Goal: Download file/media

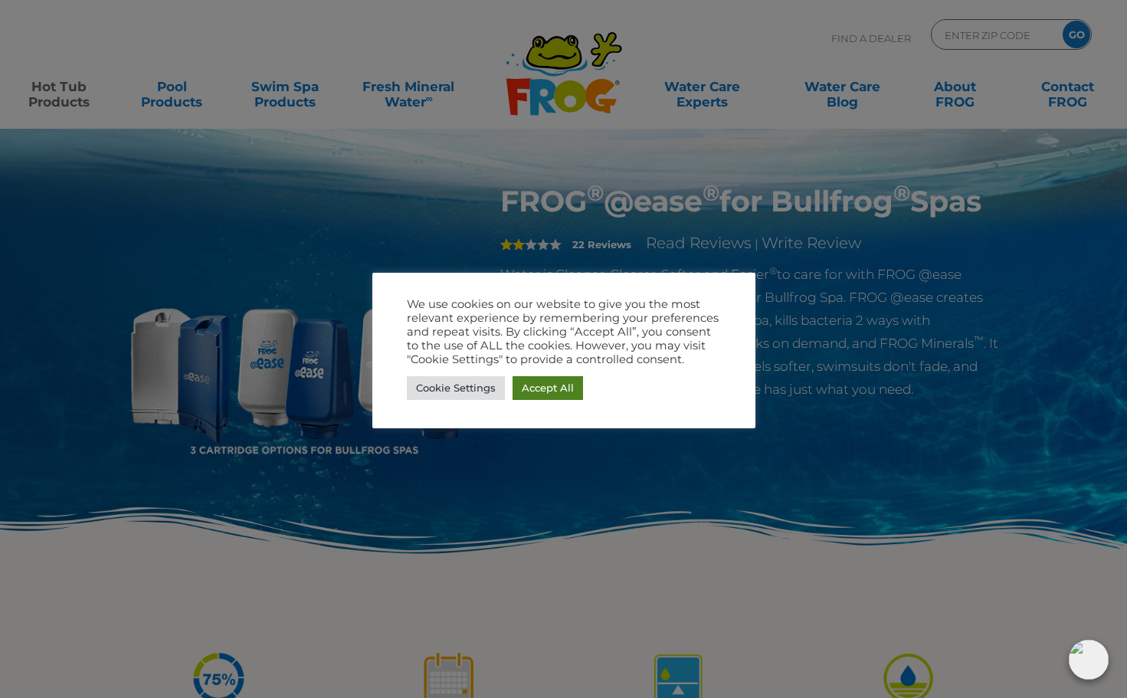
click at [534, 384] on link "Accept All" at bounding box center [548, 388] width 71 height 24
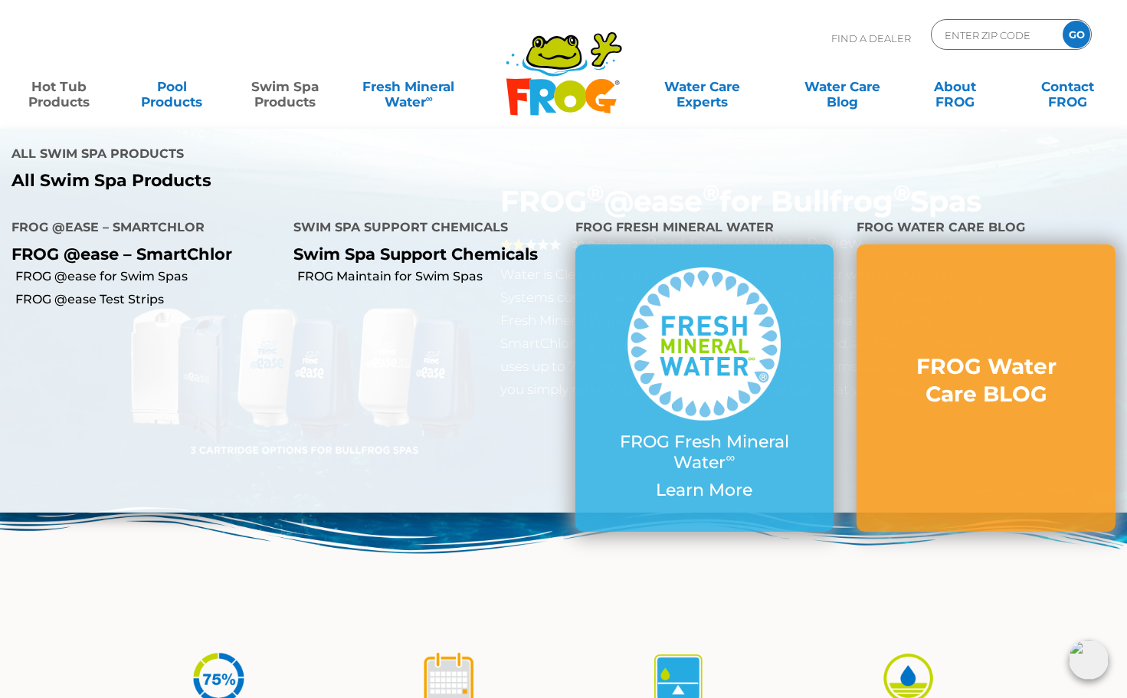
click at [278, 92] on link "Swim Spa Products" at bounding box center [284, 86] width 87 height 31
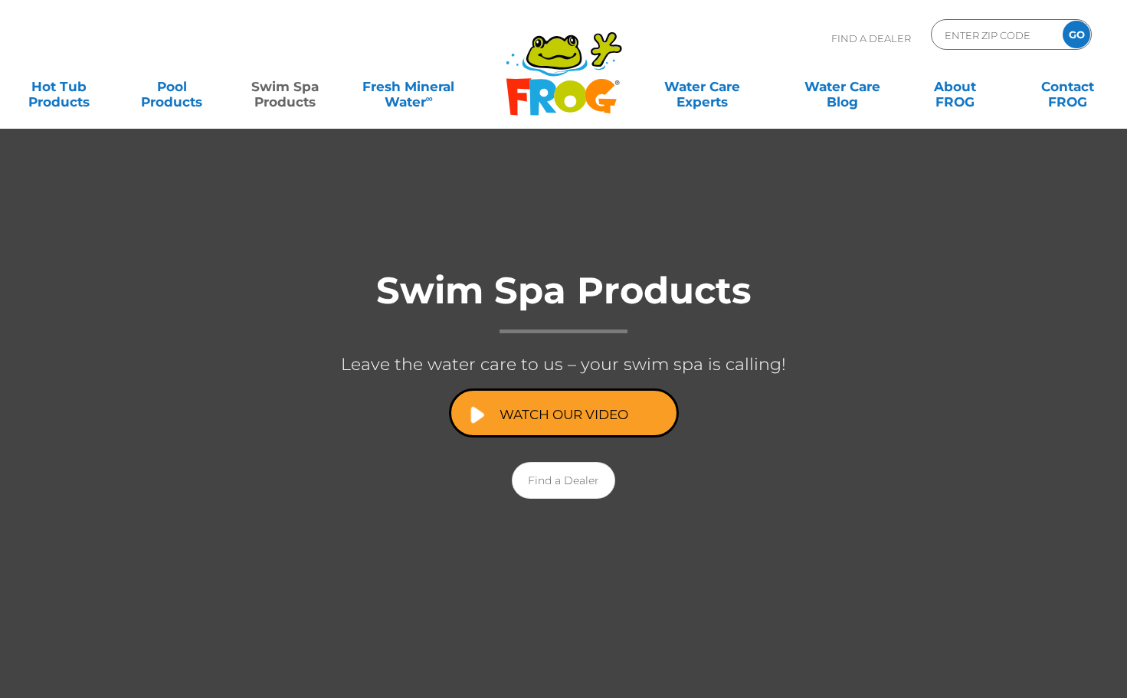
scroll to position [140, 0]
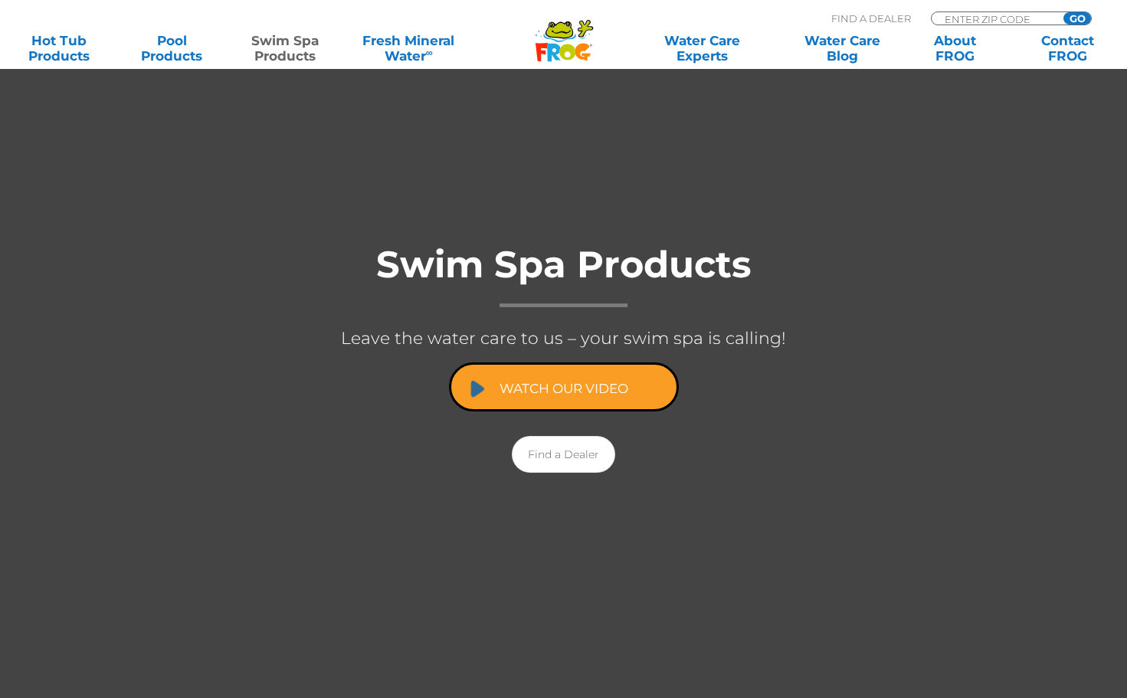
click at [500, 394] on link "Watch Our Video" at bounding box center [564, 387] width 230 height 49
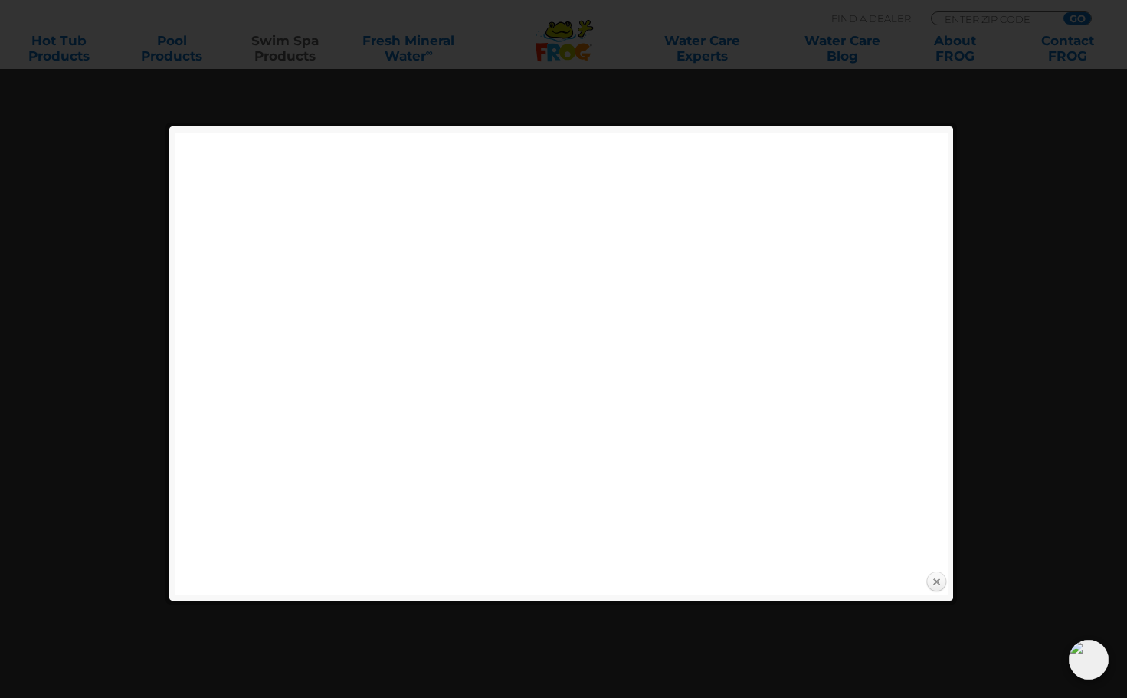
click at [942, 583] on link "Close" at bounding box center [936, 582] width 23 height 23
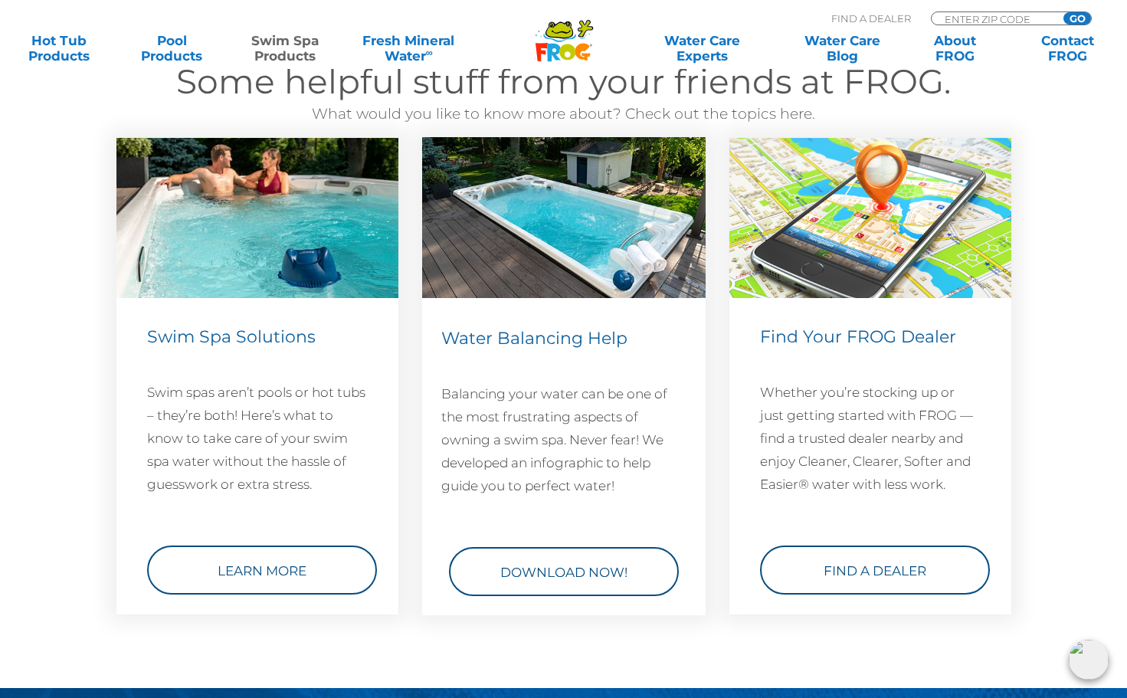
scroll to position [2072, 0]
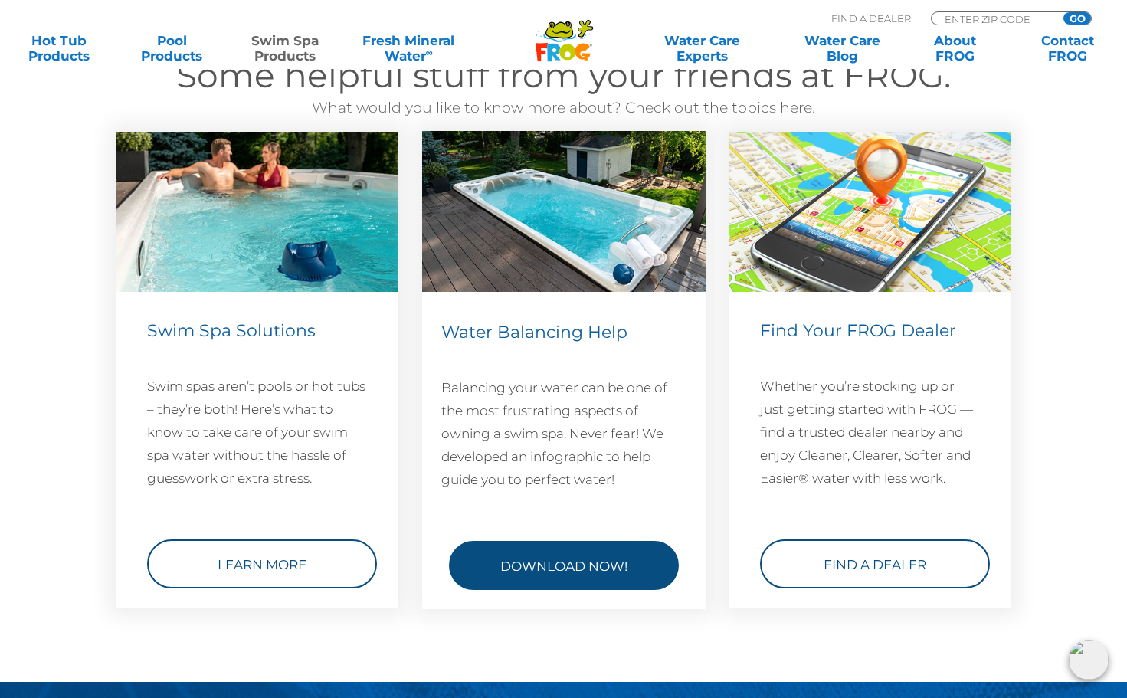
click at [589, 552] on link "Download Now!" at bounding box center [564, 565] width 230 height 49
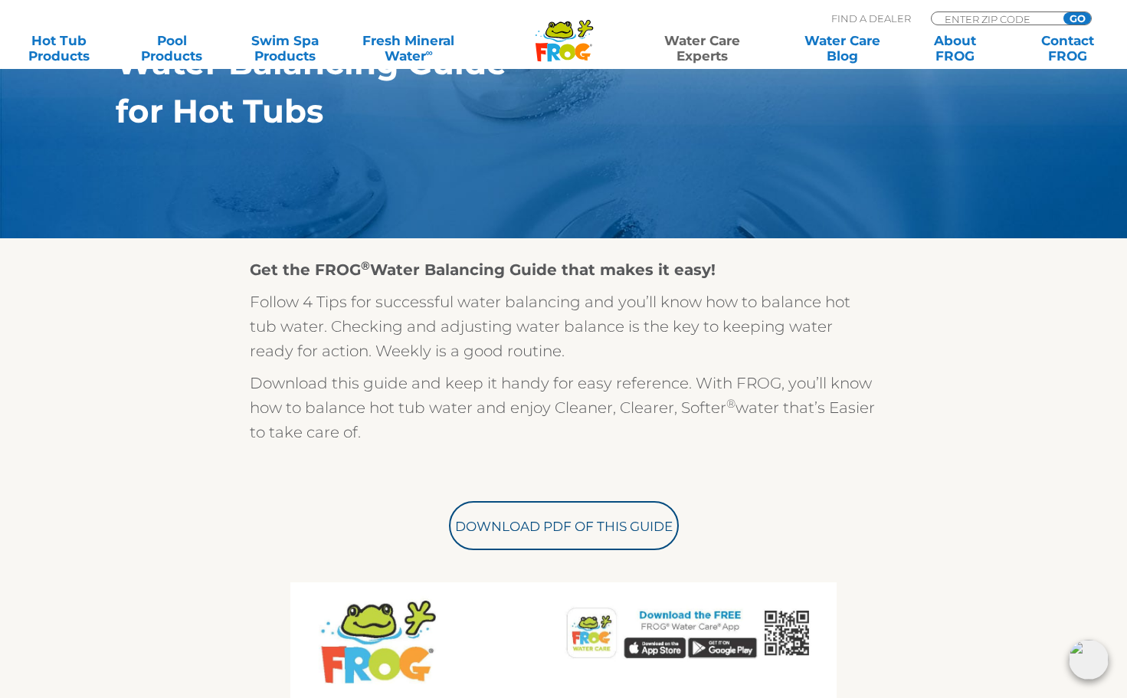
scroll to position [410, 0]
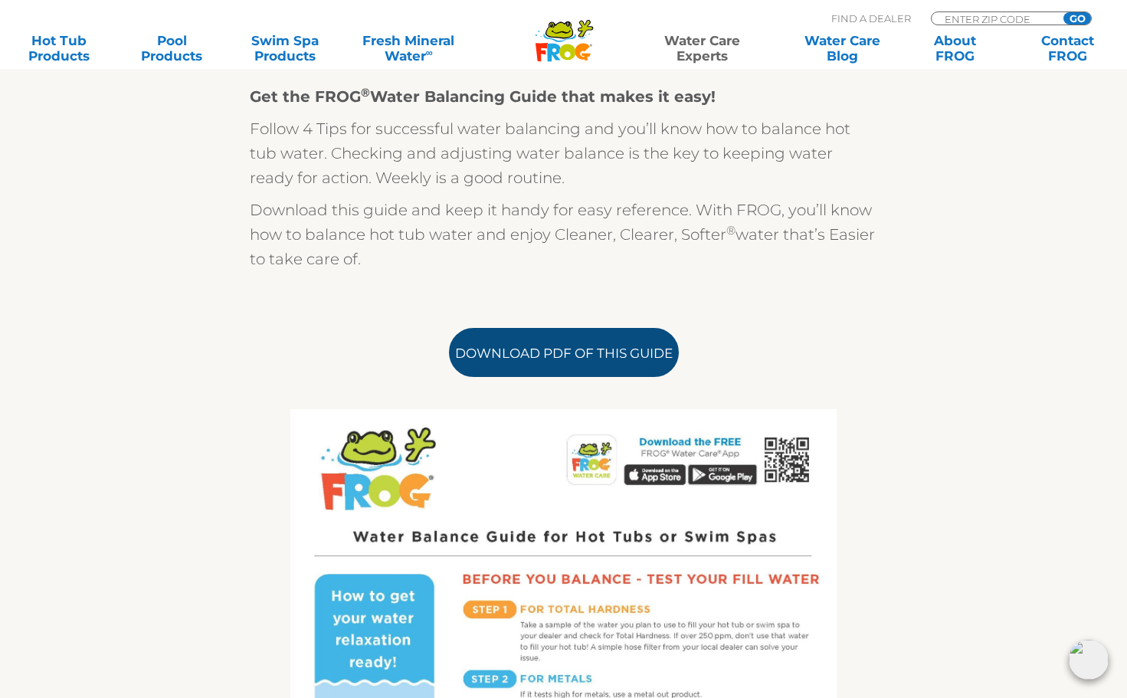
click at [586, 366] on link "Download PDF of this Guide" at bounding box center [564, 352] width 230 height 49
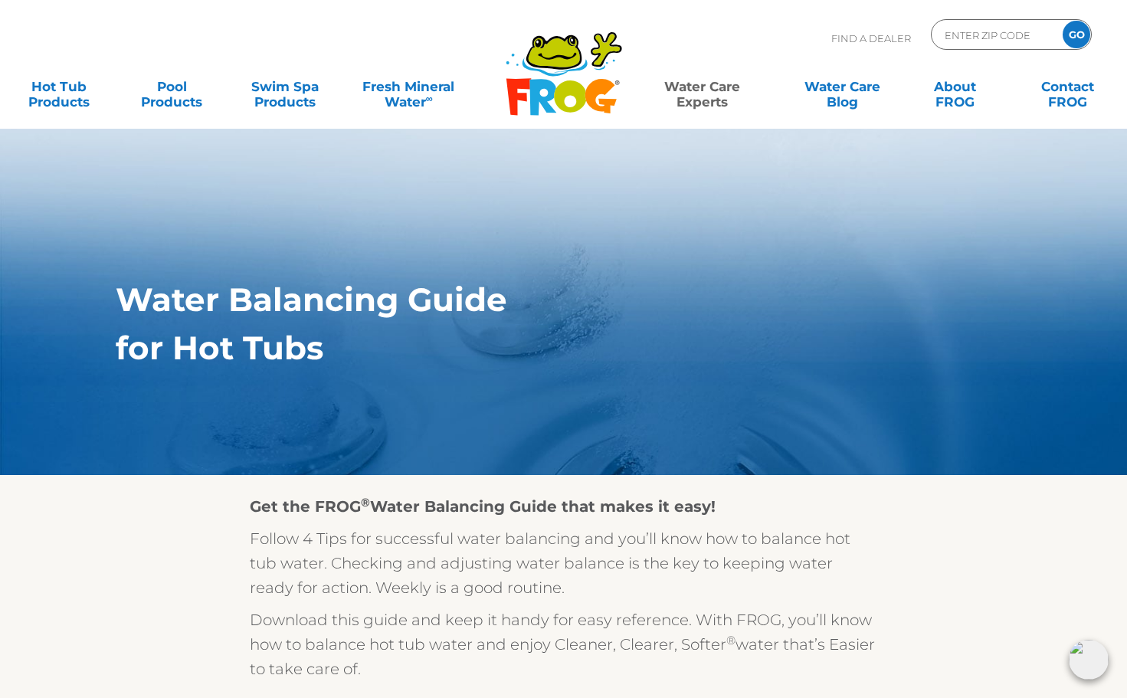
scroll to position [0, 0]
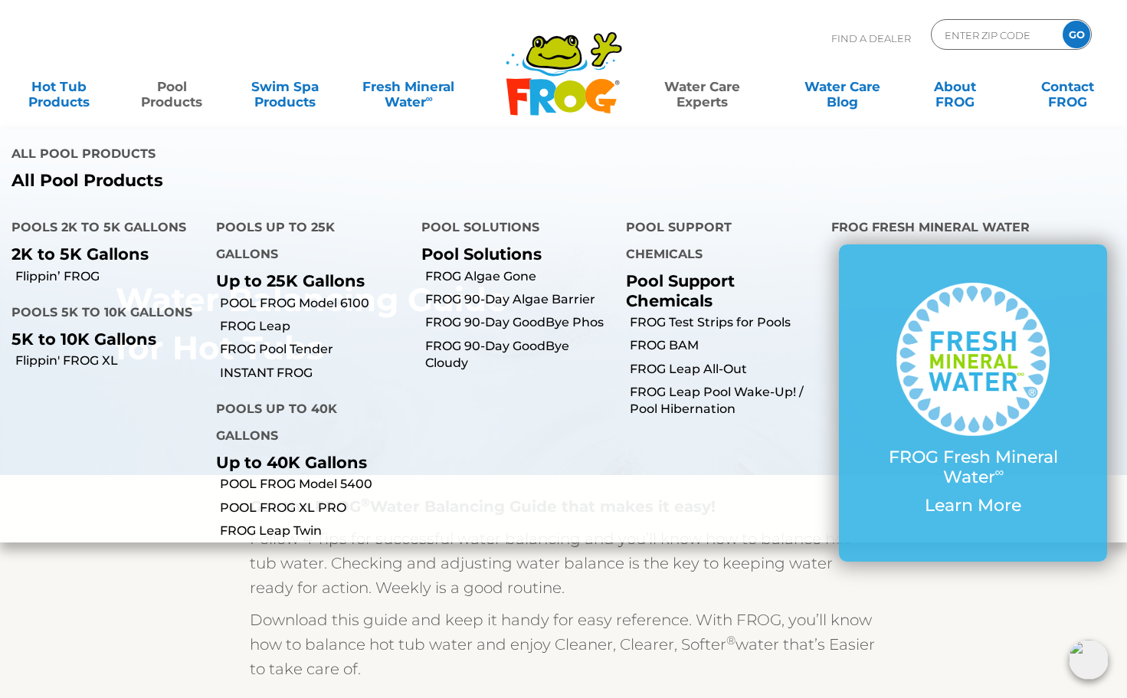
click at [165, 95] on link "Pool Products" at bounding box center [171, 86] width 87 height 31
